Goal: Entertainment & Leisure: Consume media (video, audio)

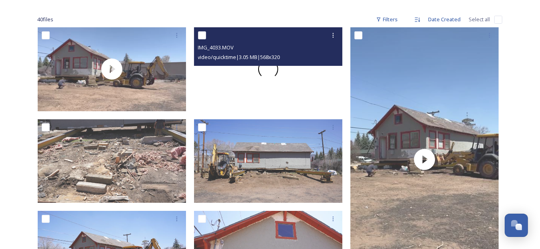
scroll to position [120, 0]
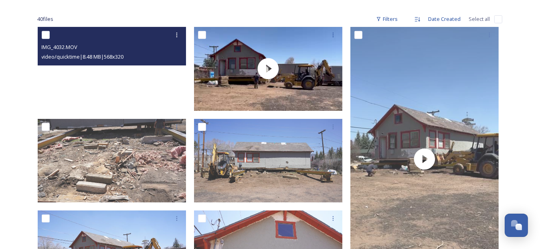
click at [118, 73] on video "IMG_4032.MOV" at bounding box center [112, 68] width 148 height 83
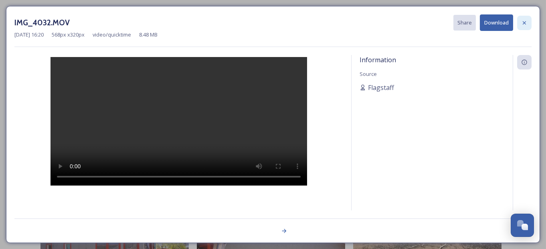
click at [522, 20] on icon at bounding box center [525, 23] width 6 height 6
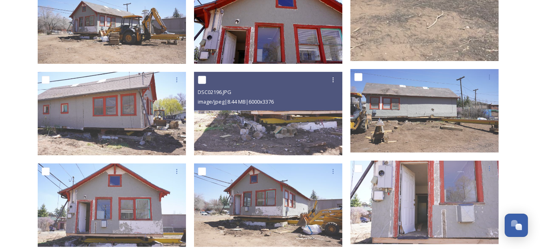
scroll to position [401, 0]
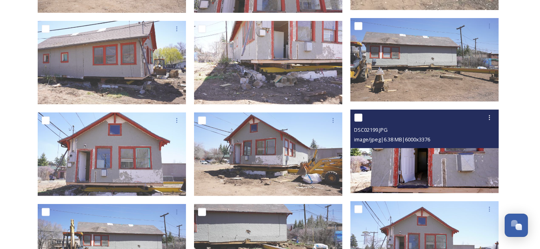
click at [418, 170] on img at bounding box center [425, 151] width 148 height 83
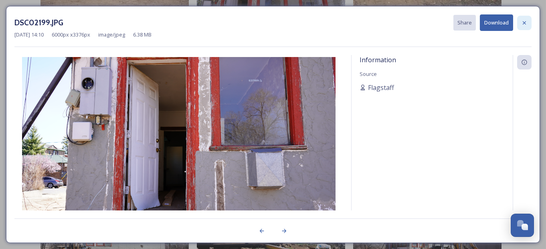
click at [526, 20] on icon at bounding box center [525, 23] width 6 height 6
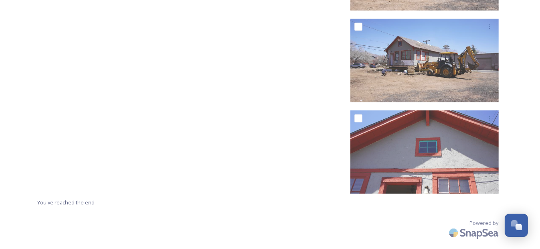
scroll to position [1497, 0]
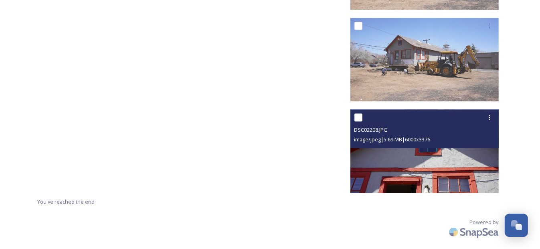
click at [447, 179] on img at bounding box center [425, 151] width 148 height 83
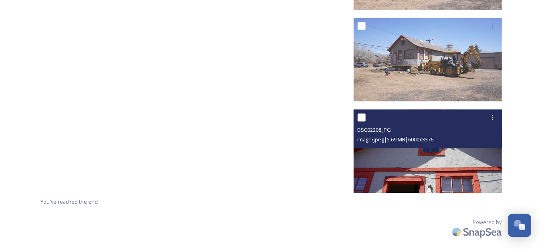
scroll to position [1405, 0]
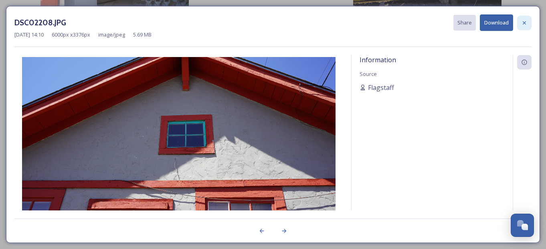
click at [522, 22] on icon at bounding box center [525, 23] width 6 height 6
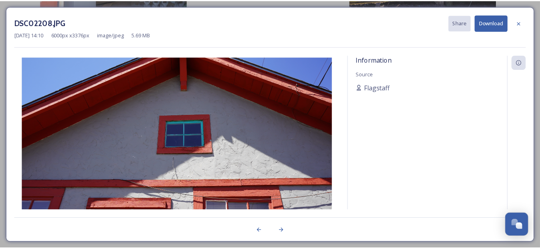
scroll to position [1497, 0]
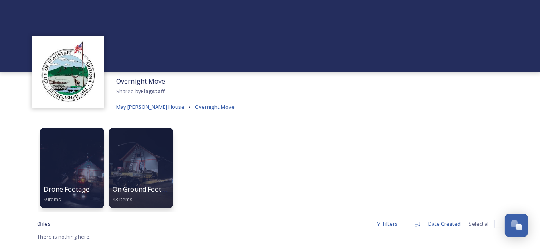
click at [85, 159] on div at bounding box center [72, 168] width 64 height 80
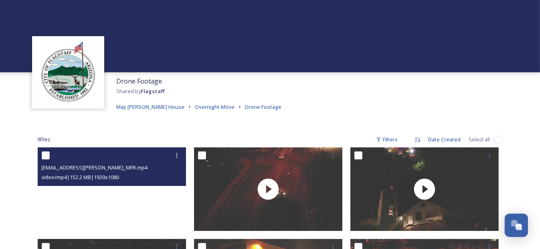
click at [117, 194] on video "ext_1747323608.281279_paul.rosevear@flagstaffaz.gov-2025-05-13_MFR.mp4" at bounding box center [112, 188] width 148 height 83
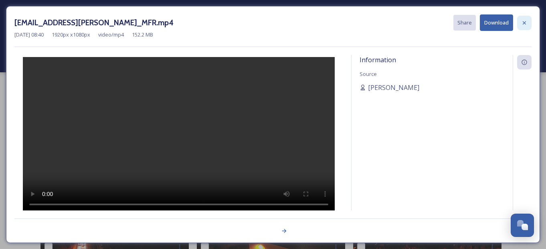
click at [527, 21] on icon at bounding box center [525, 23] width 6 height 6
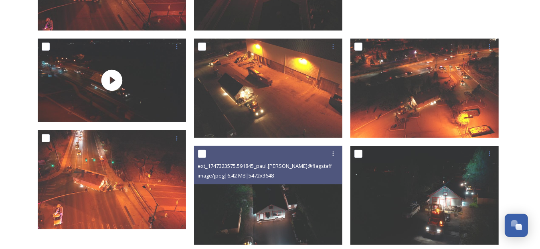
scroll to position [252, 0]
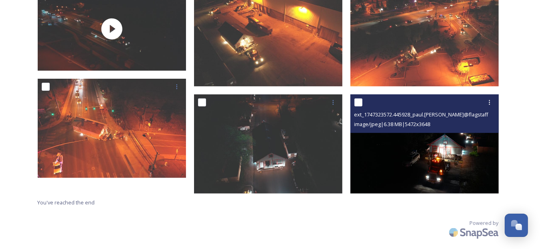
click at [422, 146] on img at bounding box center [425, 143] width 148 height 99
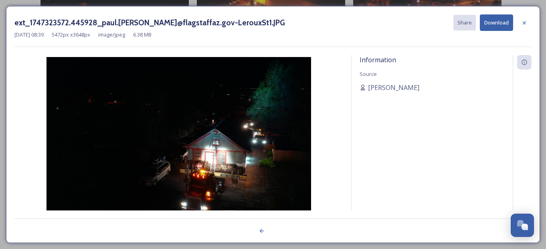
click at [191, 146] on img at bounding box center [178, 145] width 329 height 177
click at [526, 22] on icon at bounding box center [524, 22] width 3 height 3
